Goal: Information Seeking & Learning: Learn about a topic

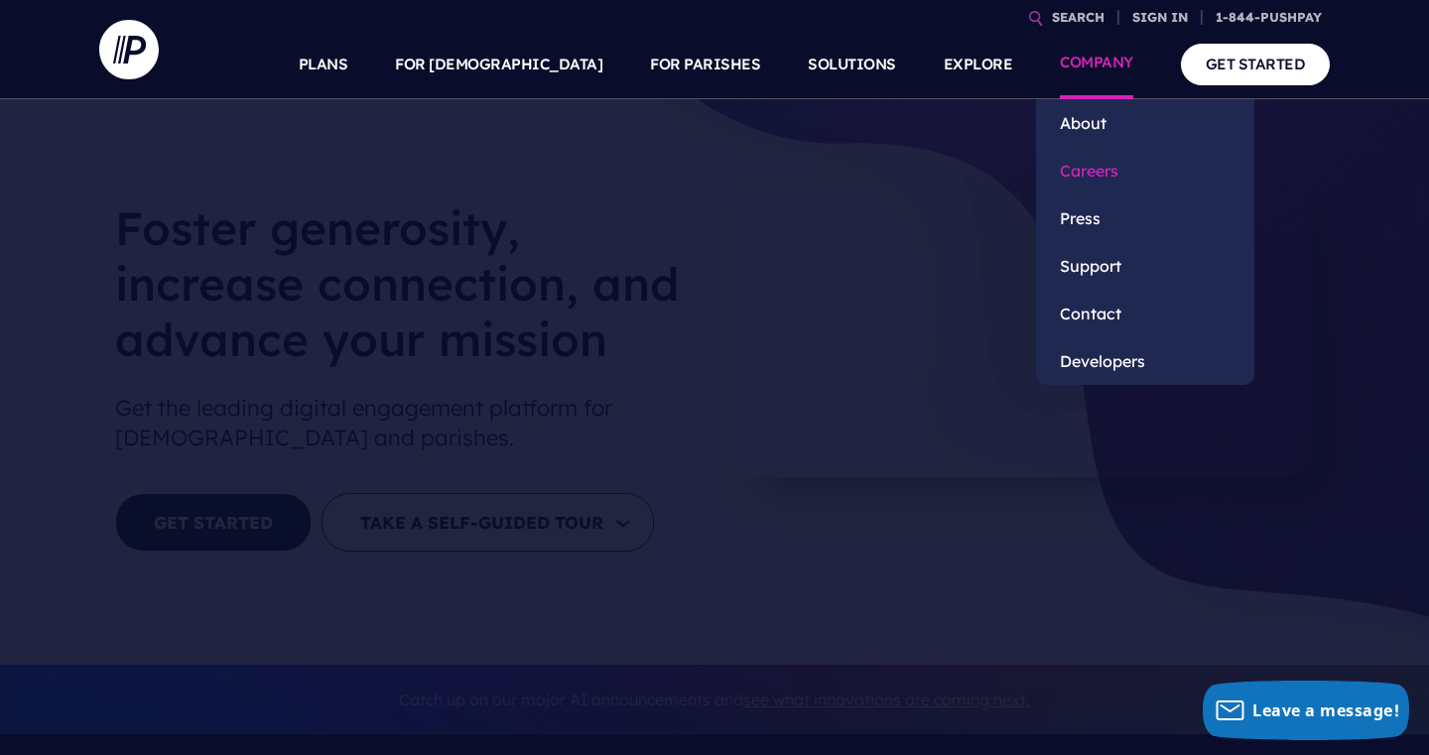
click at [1102, 169] on link "Careers" at bounding box center [1145, 171] width 218 height 48
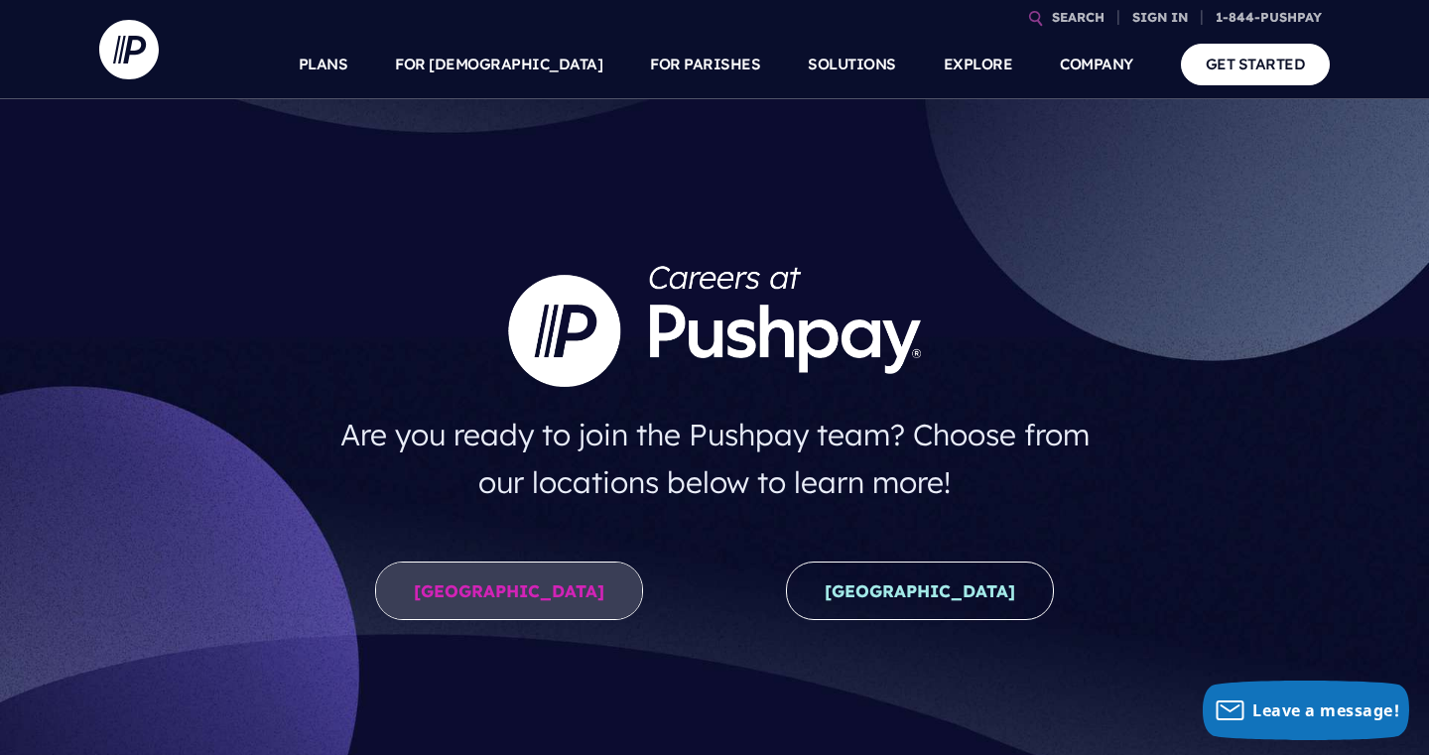
click at [530, 580] on link "United States" at bounding box center [509, 591] width 268 height 59
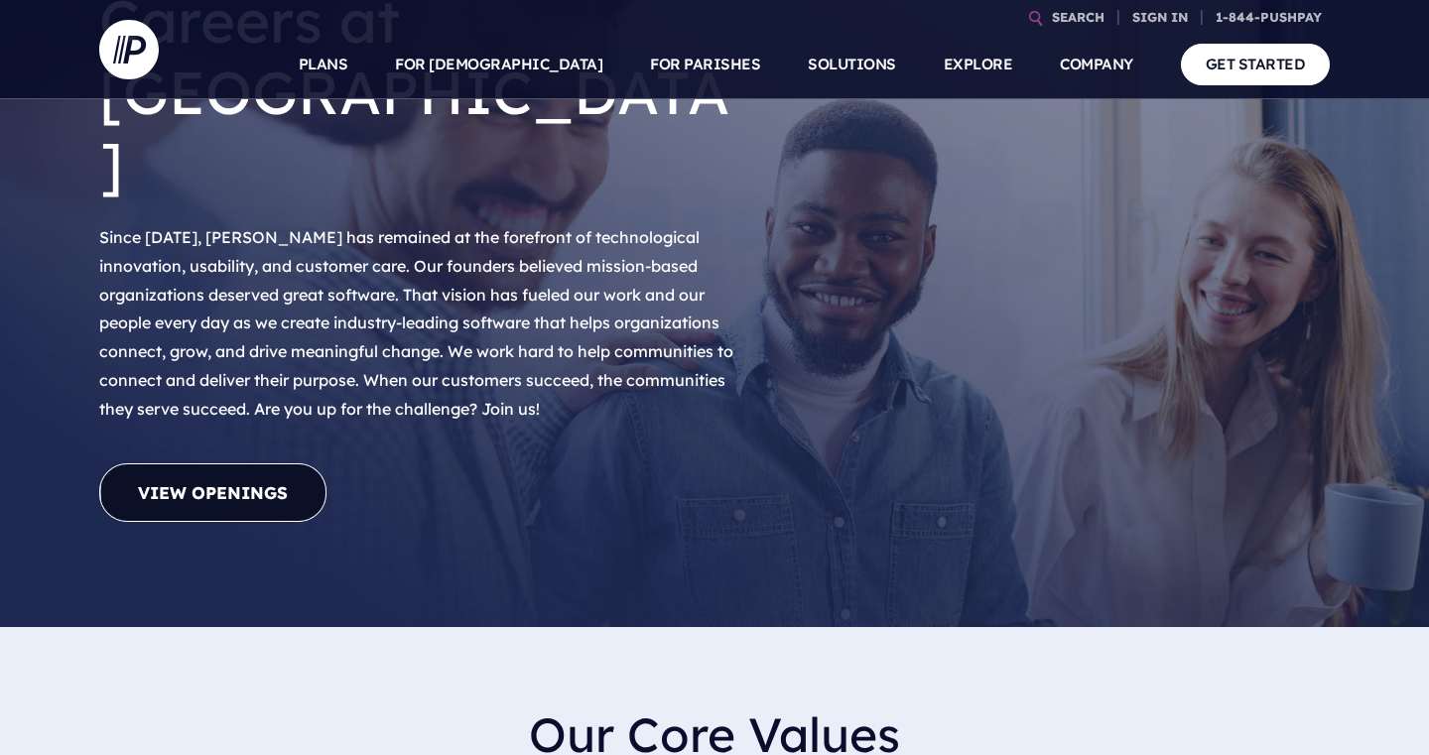
click at [240, 464] on link "View Openings" at bounding box center [212, 493] width 227 height 59
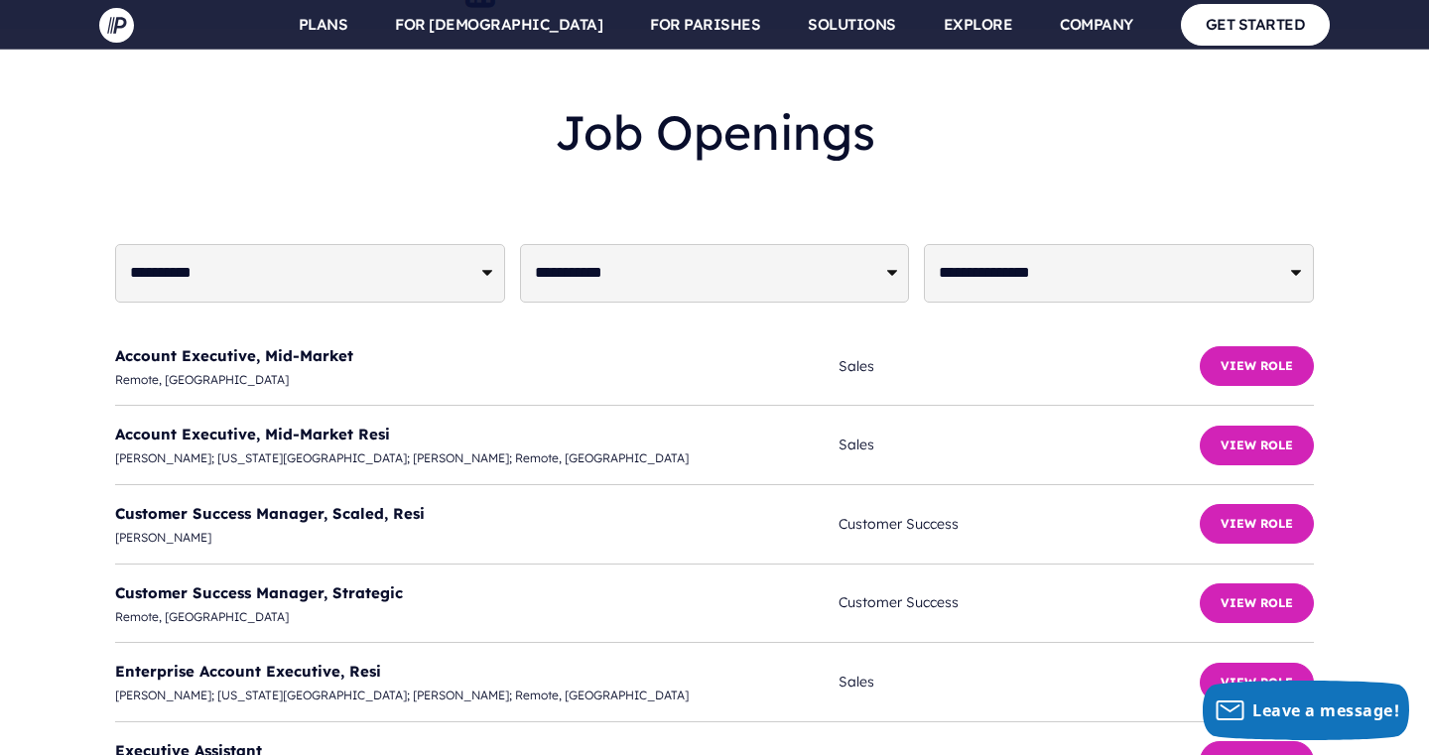
scroll to position [4851, 0]
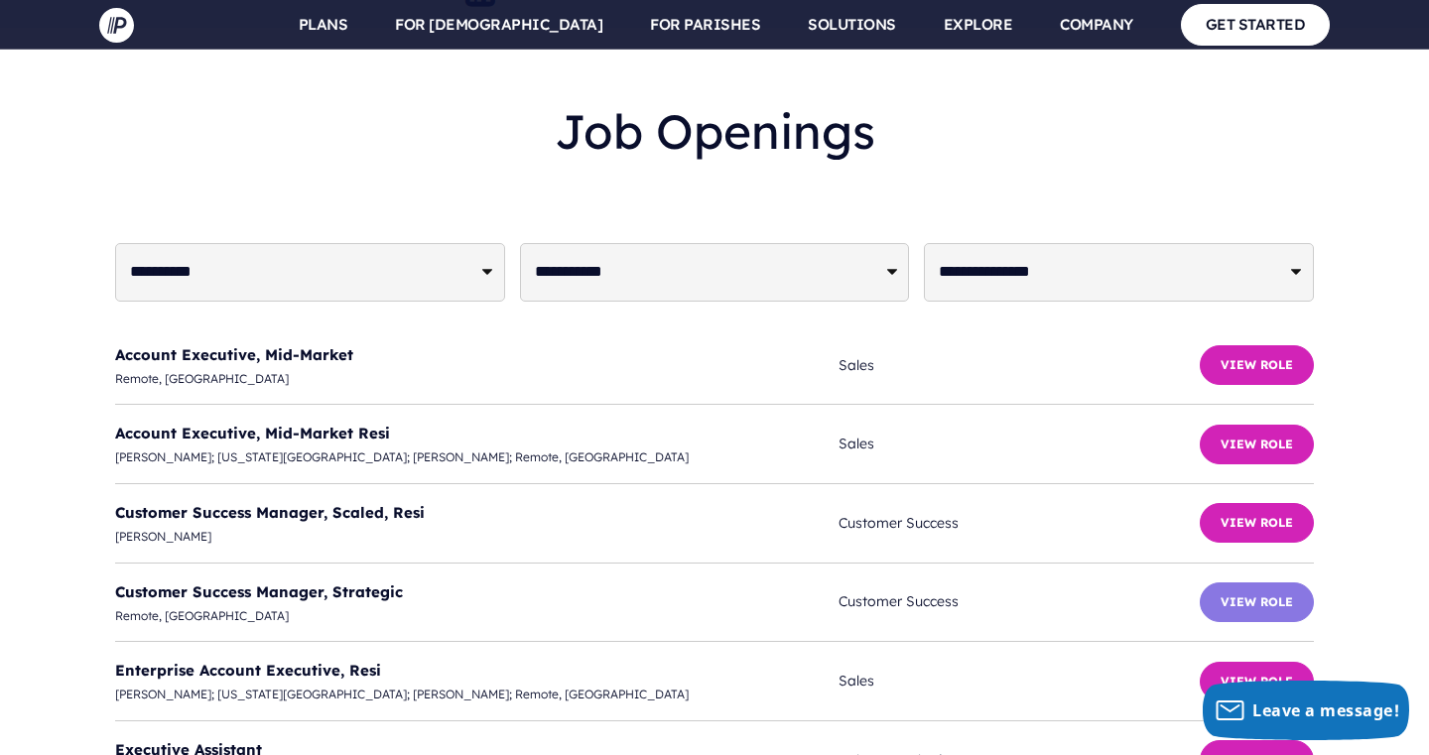
click at [1254, 583] on button "View Role" at bounding box center [1257, 603] width 114 height 40
click at [1238, 741] on button "View Role" at bounding box center [1257, 761] width 114 height 40
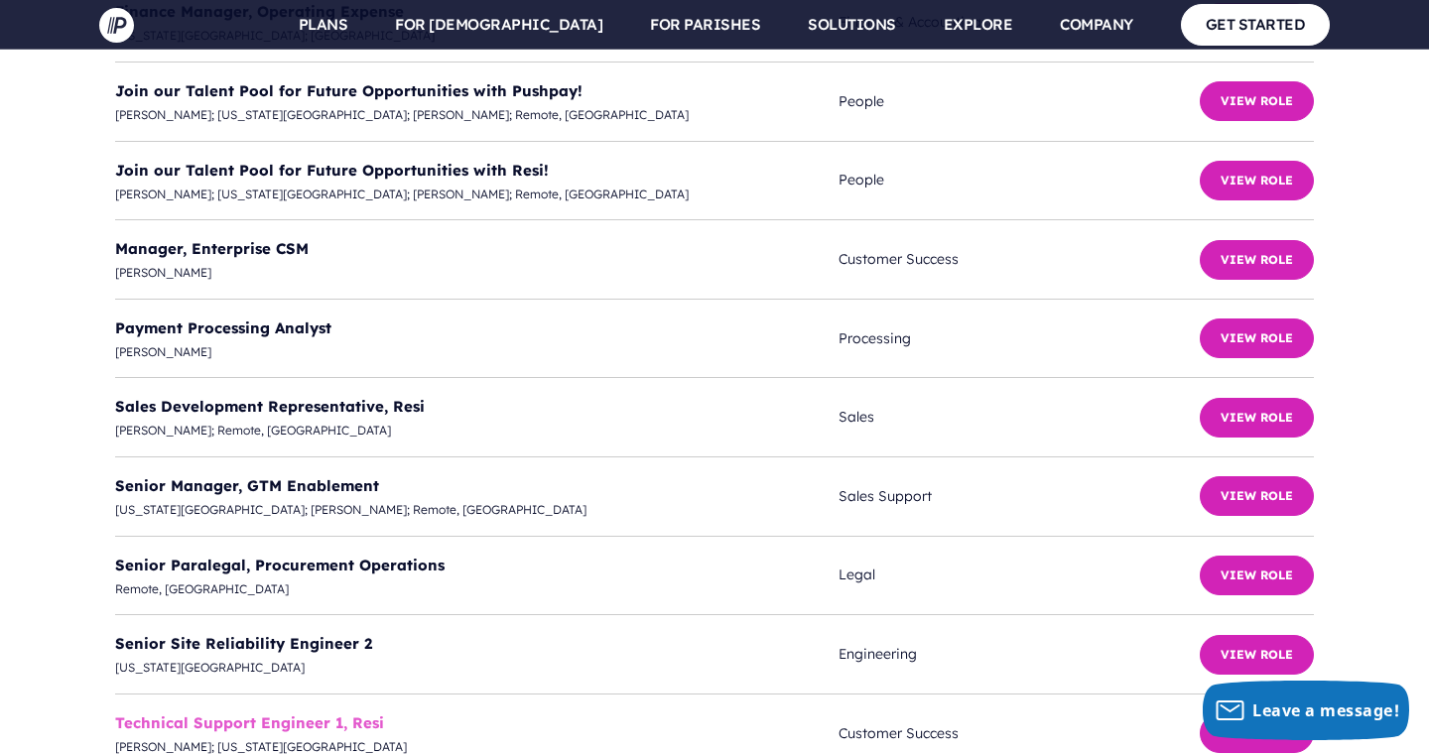
scroll to position [5669, 0]
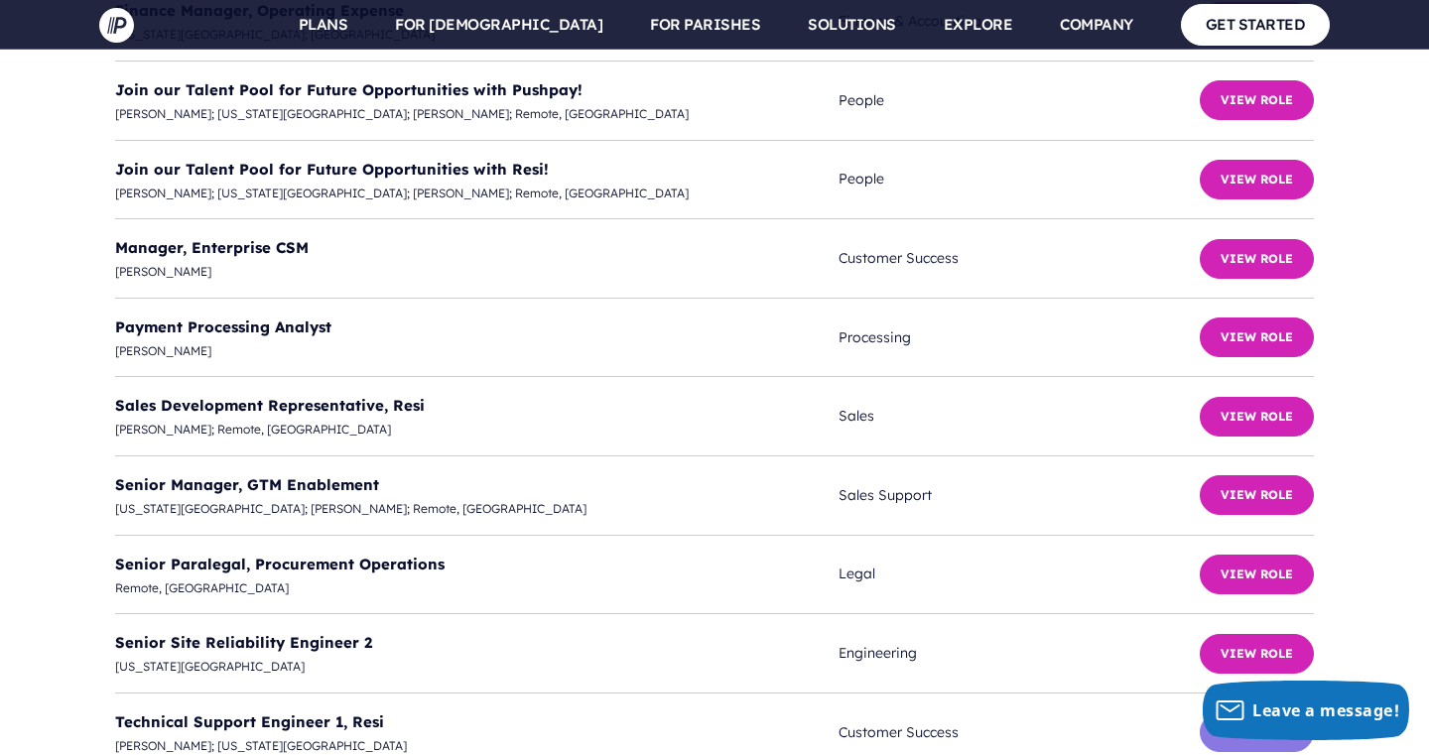
click at [1259, 713] on button "View Role" at bounding box center [1257, 733] width 114 height 40
